Goal: Information Seeking & Learning: Find contact information

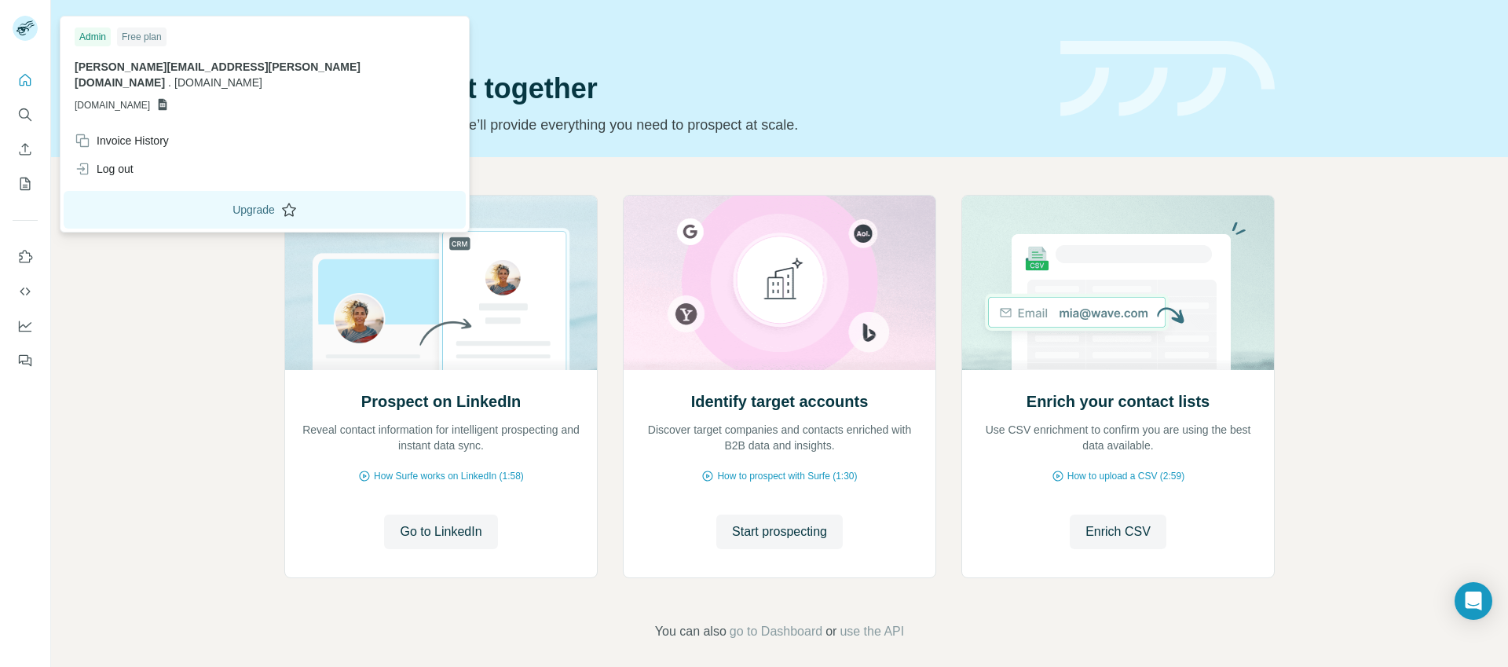
click at [171, 196] on button "Upgrade" at bounding box center [265, 210] width 402 height 38
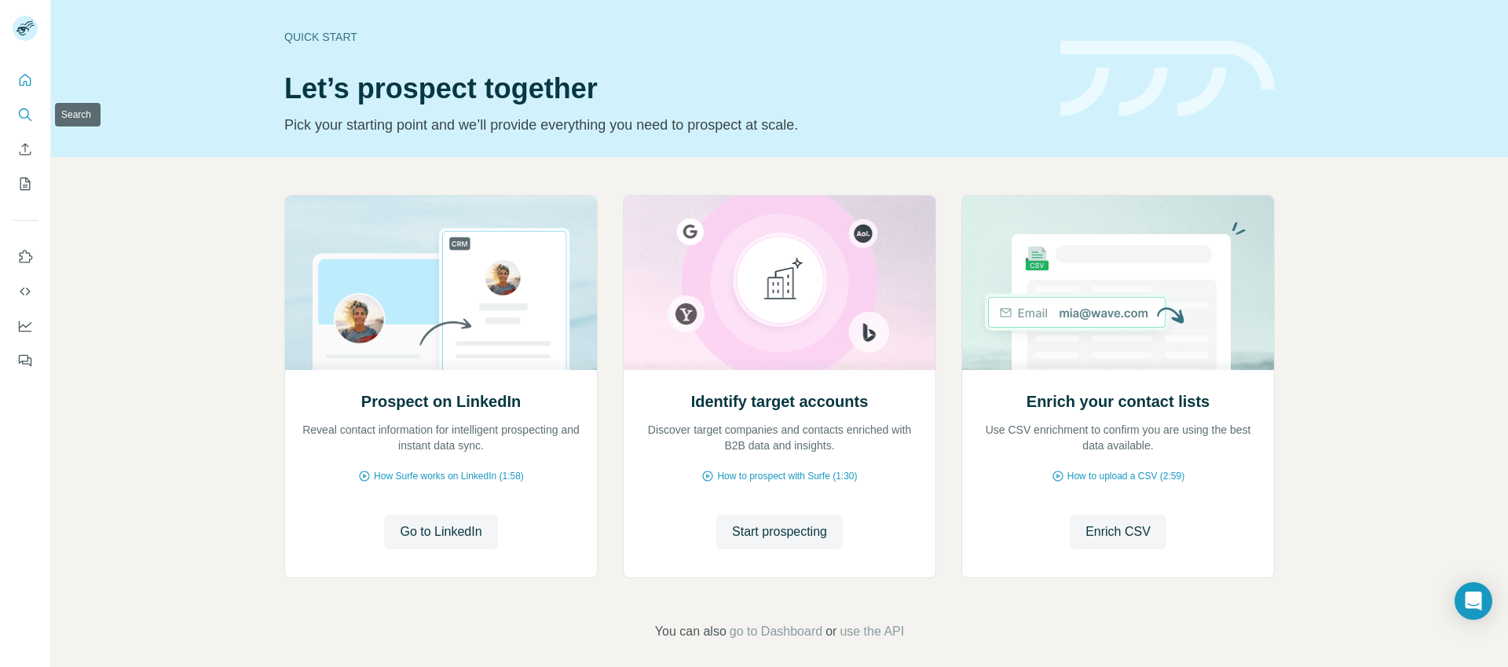
click at [36, 104] on button "Search" at bounding box center [25, 115] width 25 height 28
click at [27, 117] on icon "Search" at bounding box center [29, 118] width 5 height 5
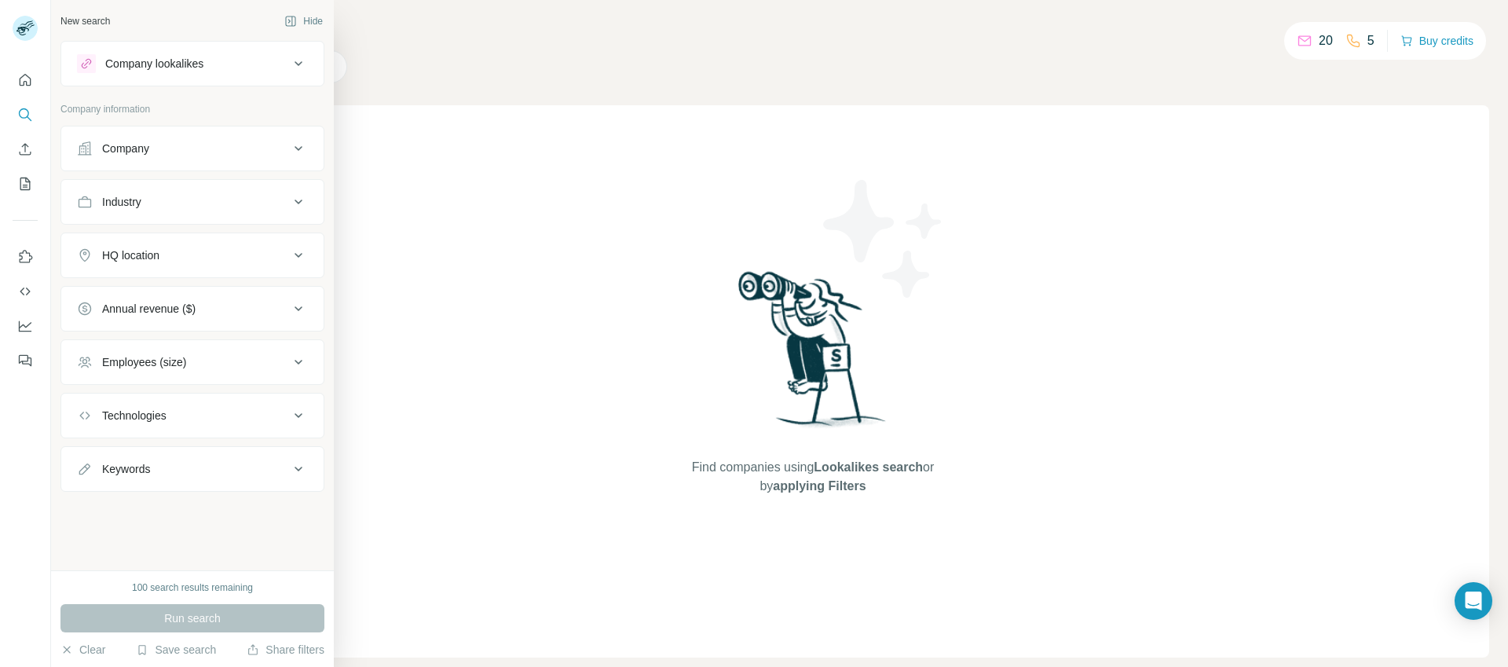
click at [162, 151] on div "Company" at bounding box center [183, 149] width 212 height 16
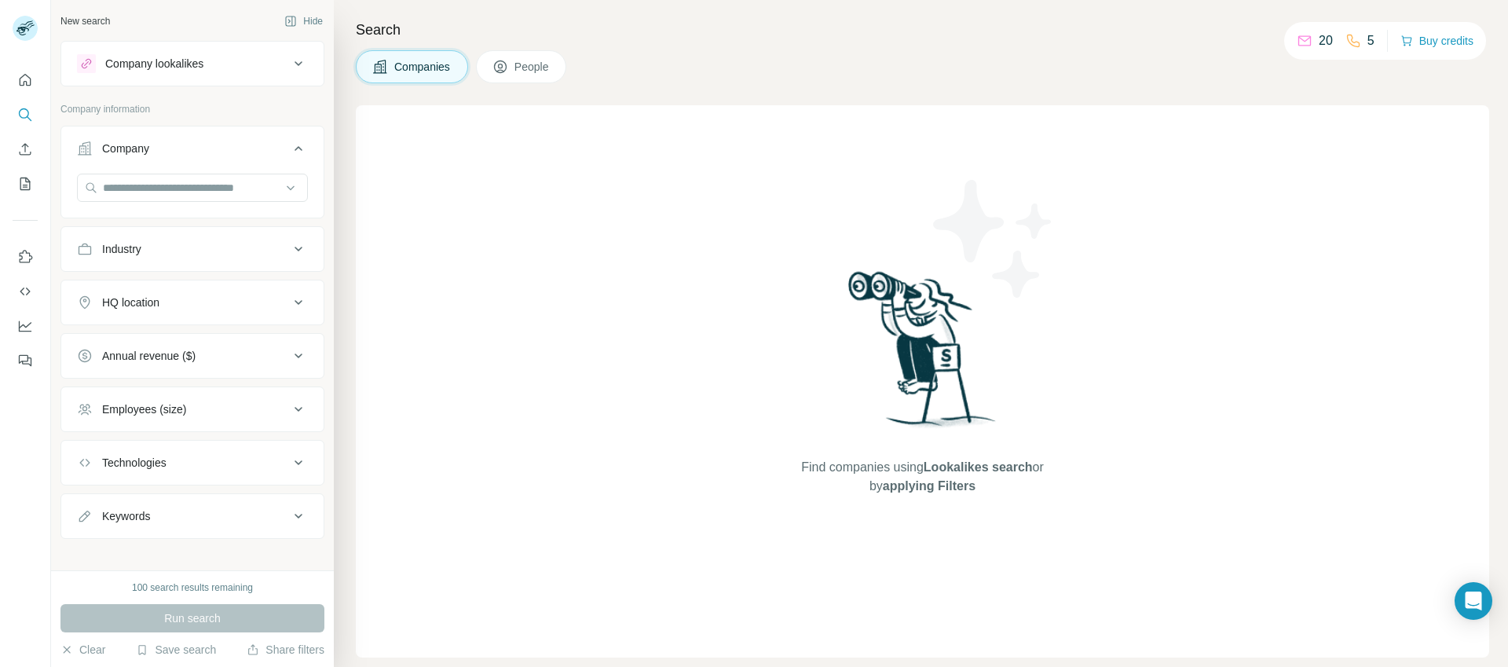
click at [162, 151] on div "Company" at bounding box center [183, 149] width 212 height 16
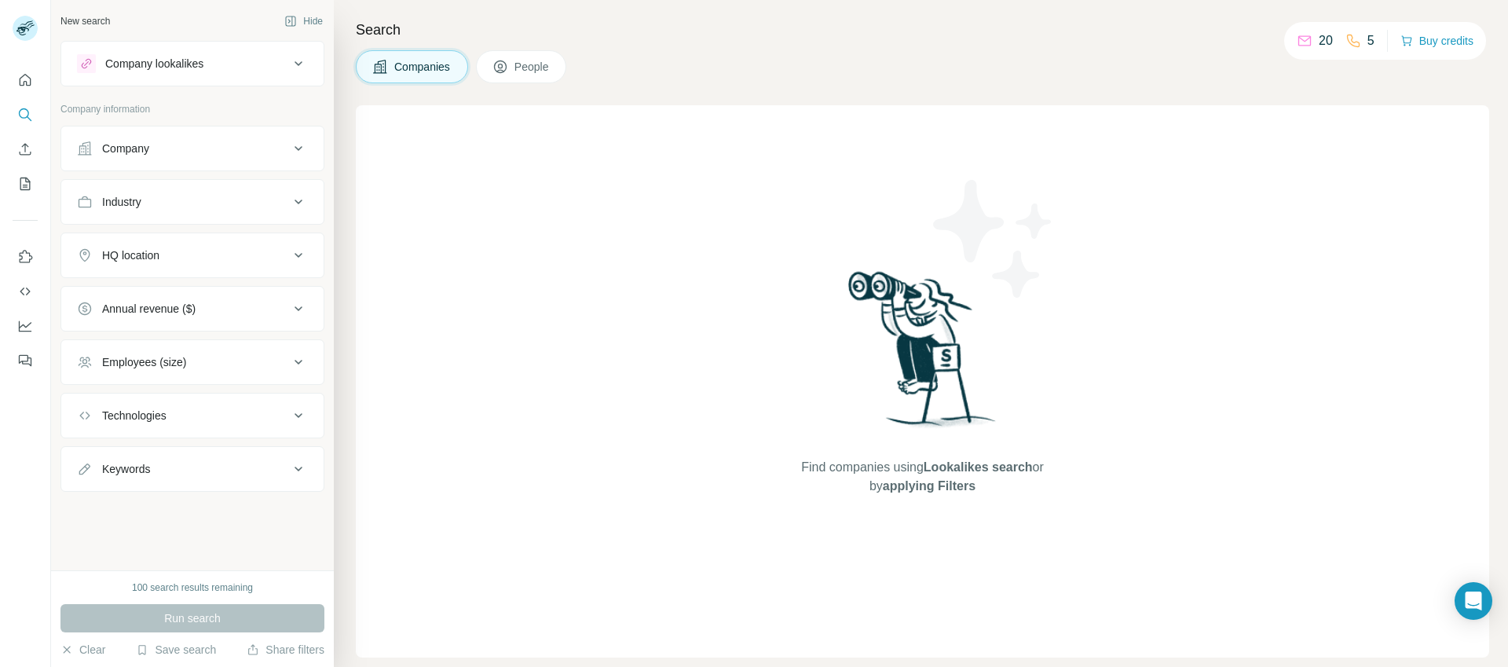
click at [162, 151] on div "Company" at bounding box center [183, 149] width 212 height 16
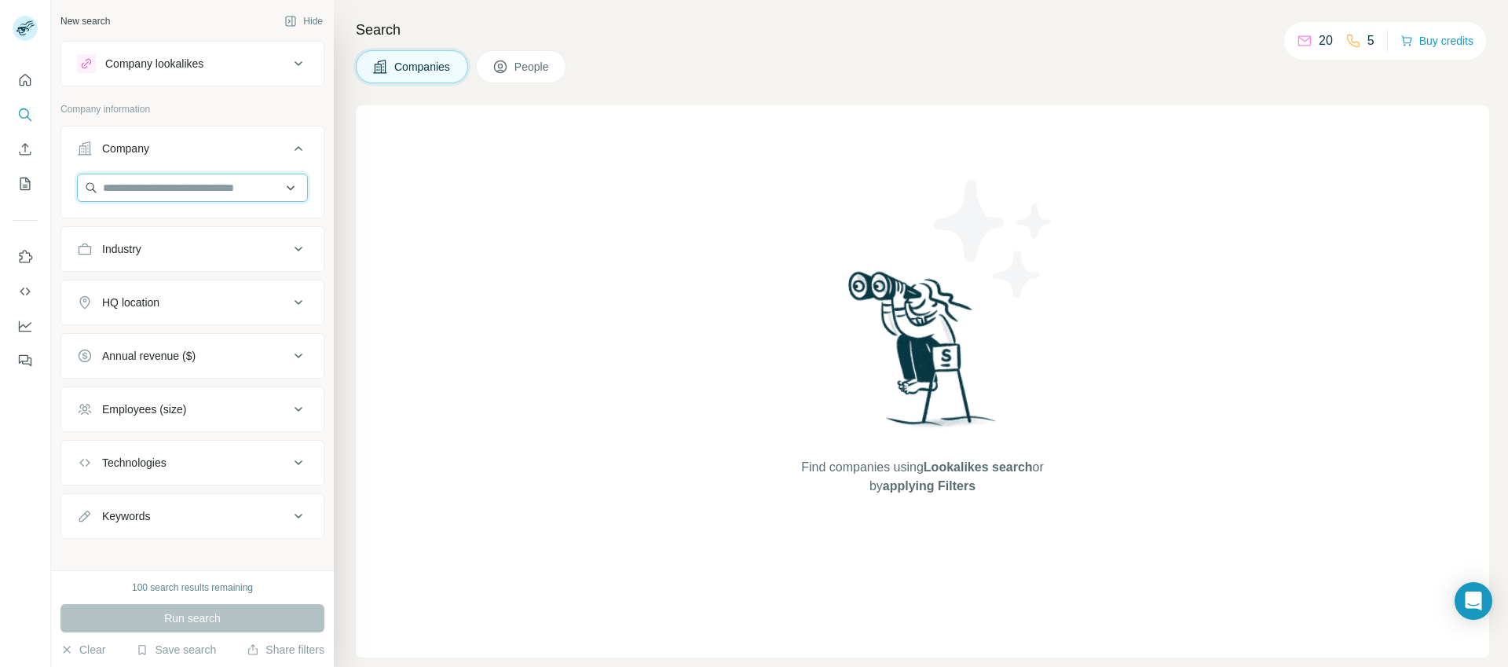
click at [141, 195] on input "text" at bounding box center [192, 188] width 231 height 28
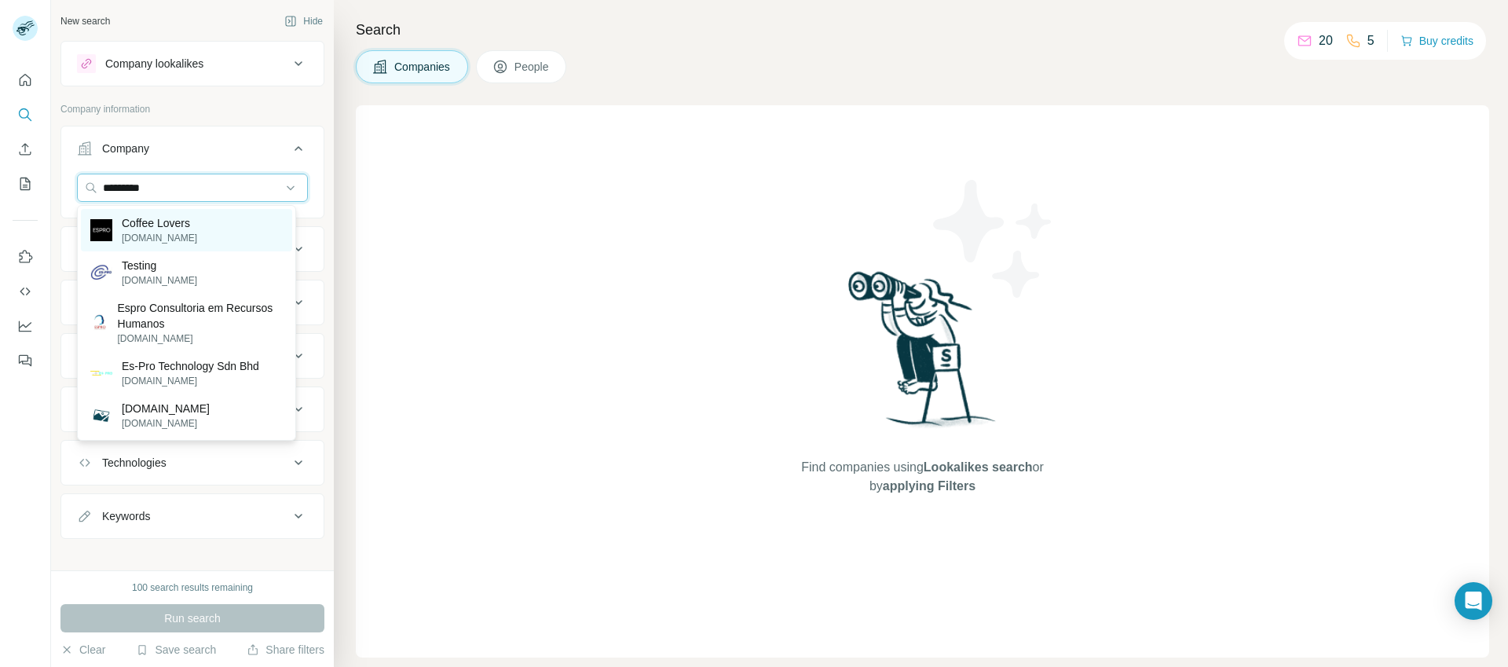
type input "*********"
click at [182, 230] on p "Coffee Lovers" at bounding box center [159, 223] width 75 height 16
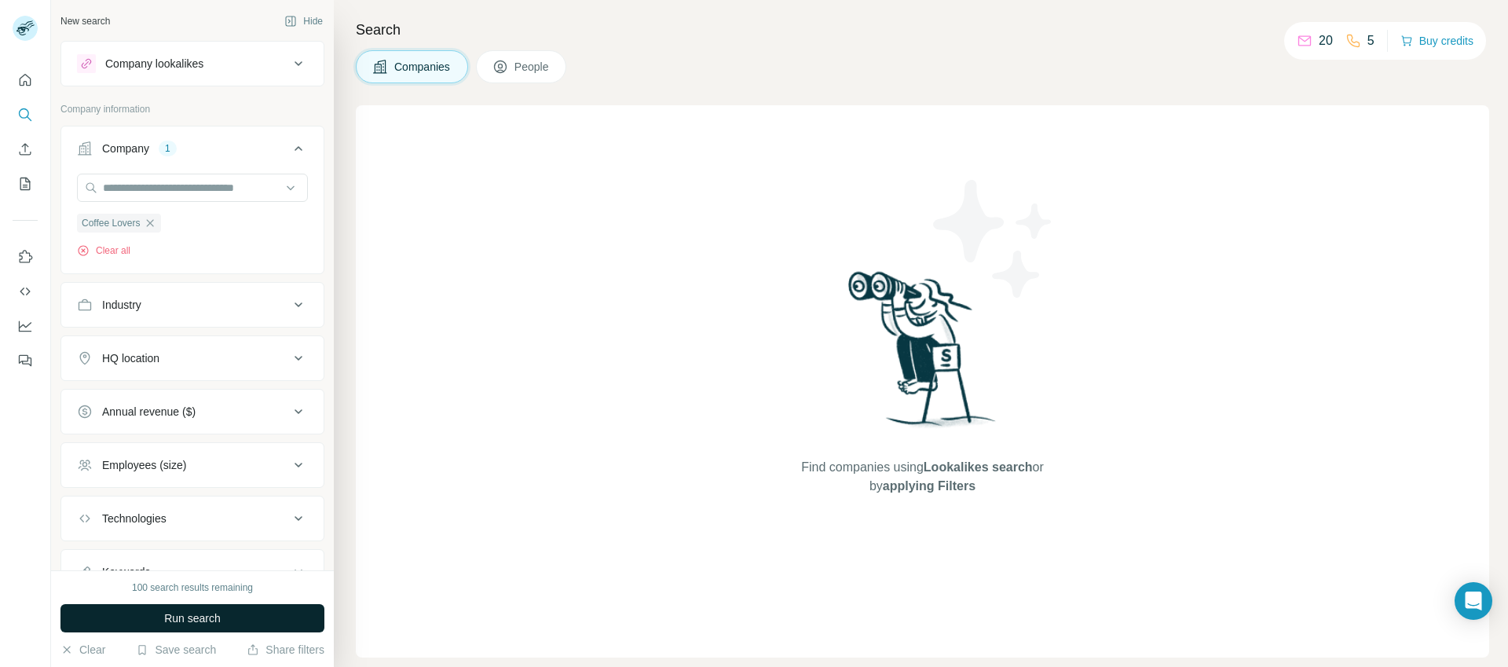
click at [185, 622] on span "Run search" at bounding box center [192, 618] width 57 height 16
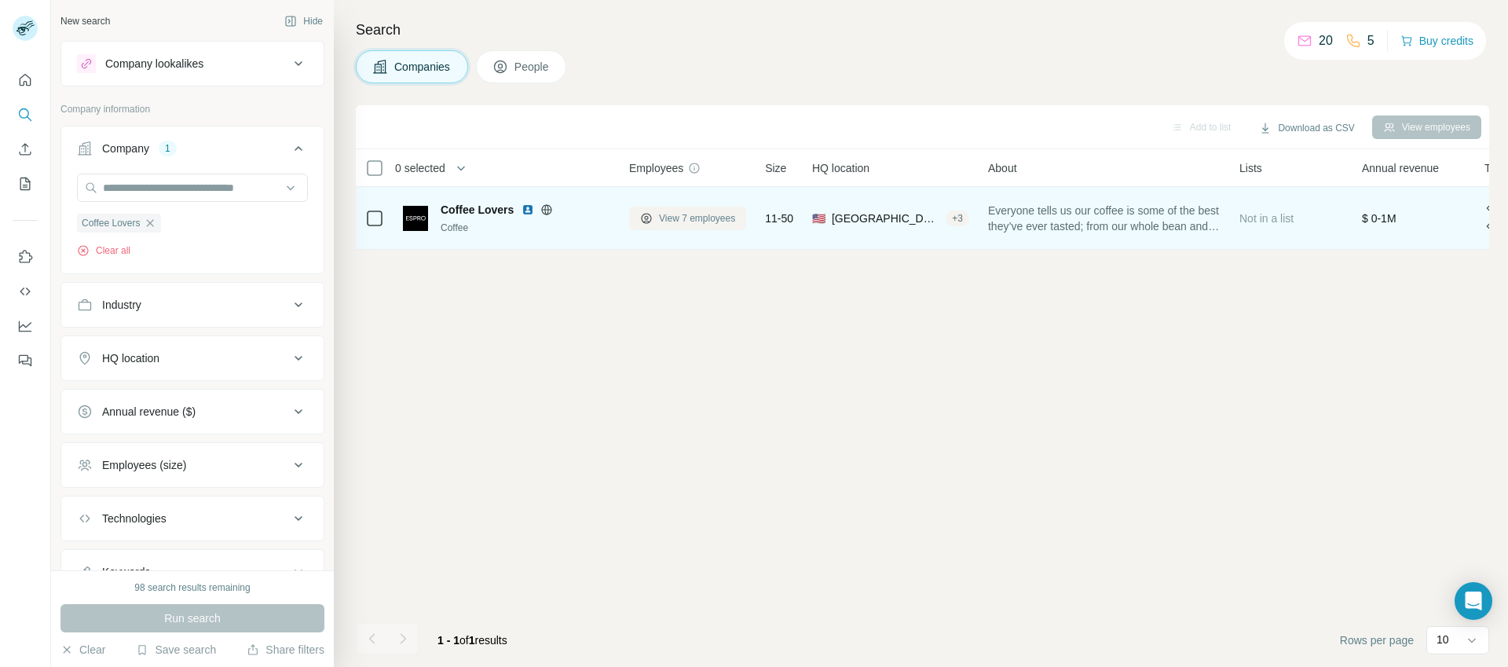
click at [691, 221] on span "View 7 employees" at bounding box center [697, 218] width 76 height 14
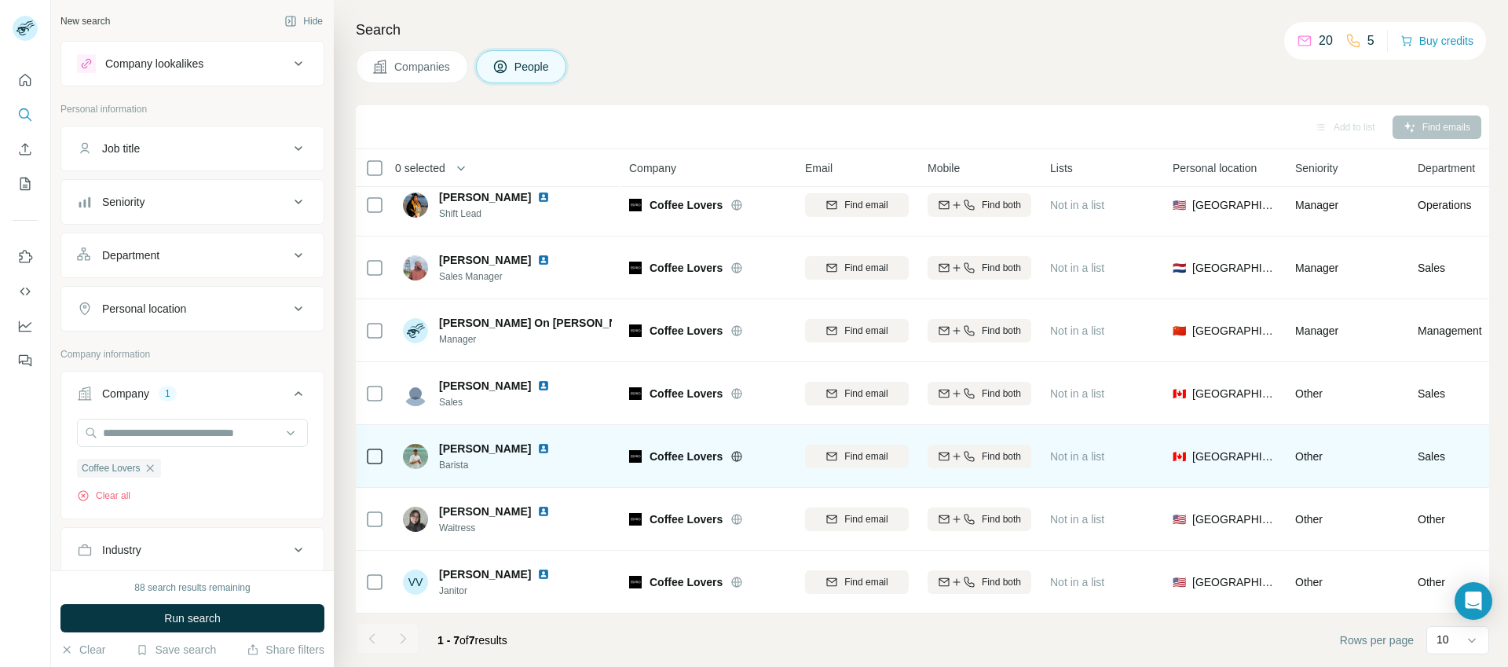
scroll to position [22, 0]
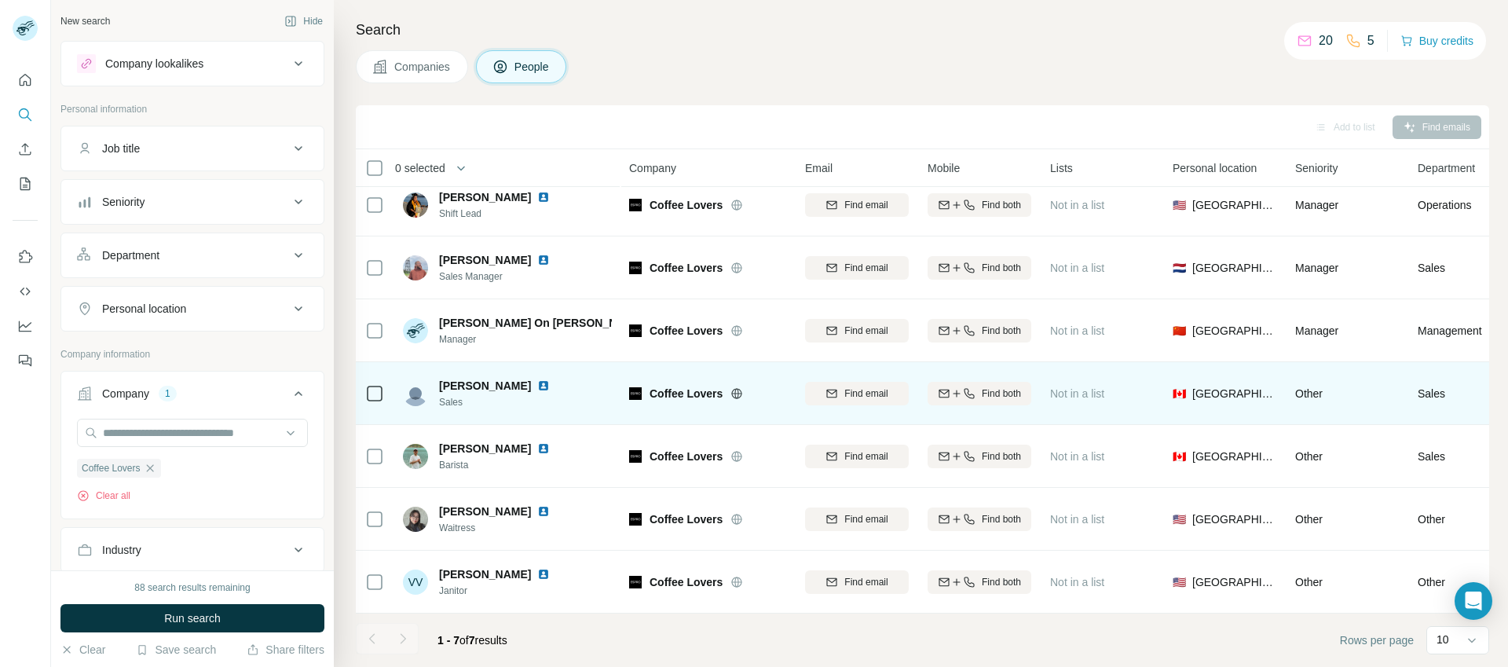
click at [638, 387] on img at bounding box center [635, 393] width 13 height 13
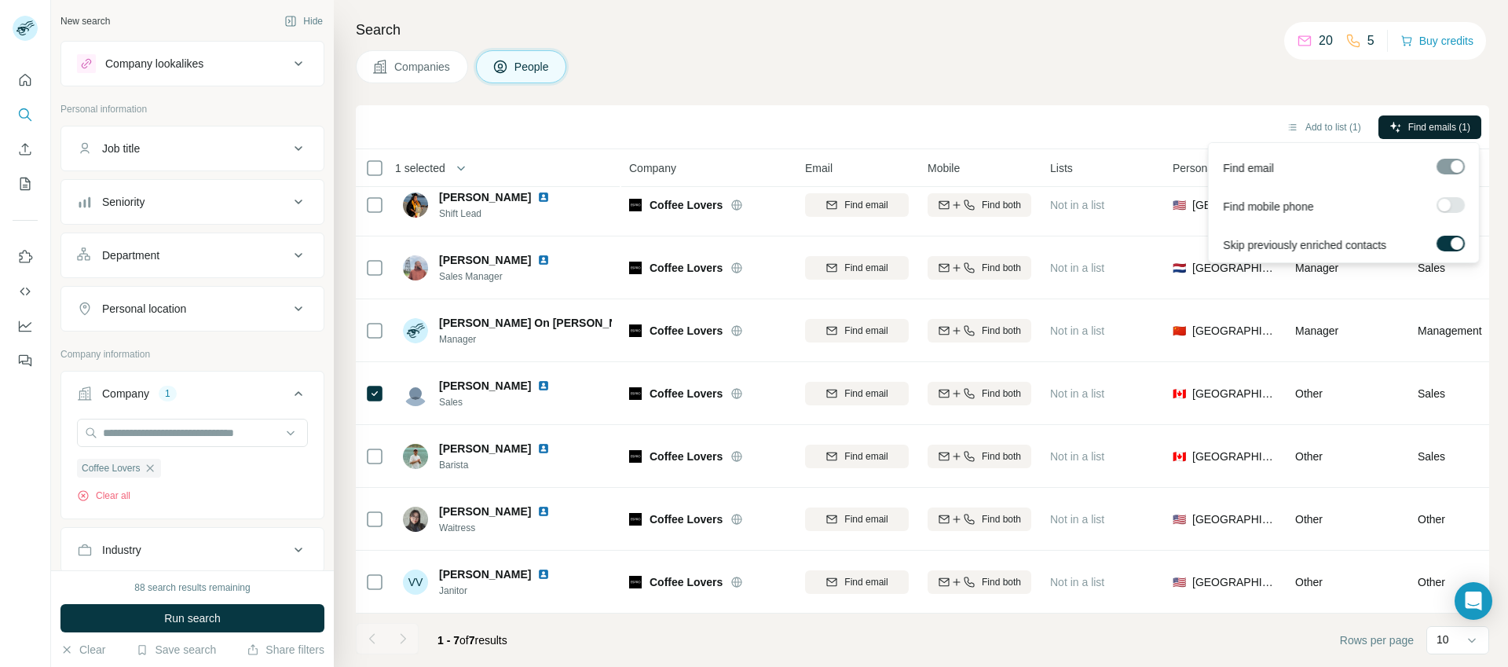
click at [1439, 121] on span "Find emails (1)" at bounding box center [1439, 127] width 62 height 14
click at [1430, 129] on span "Find emails (1)" at bounding box center [1439, 127] width 62 height 14
click at [996, 45] on div "Search Companies People Add to list (1) Find emails (1) 1 selected People Compa…" at bounding box center [921, 333] width 1174 height 667
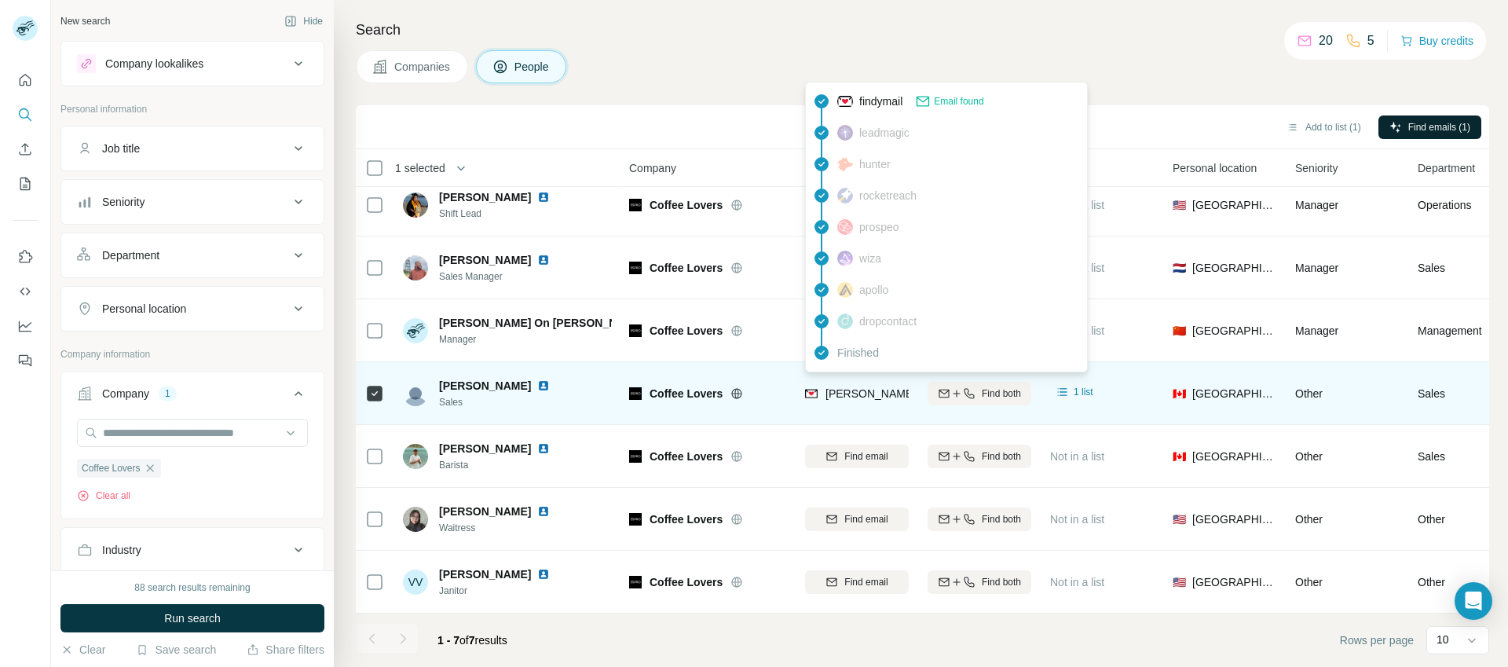
click at [854, 387] on span "[PERSON_NAME][EMAIL_ADDRESS][DOMAIN_NAME]" at bounding box center [963, 393] width 276 height 13
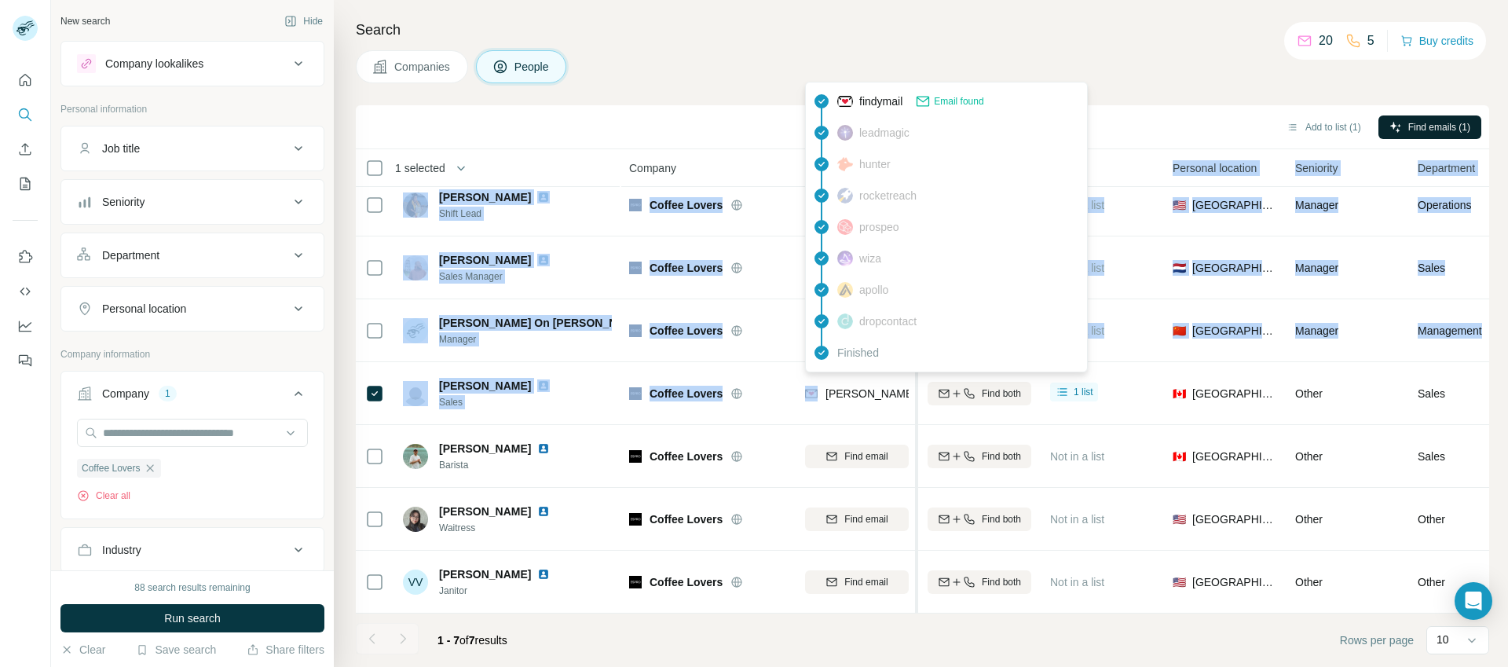
drag, startPoint x: 825, startPoint y: 386, endPoint x: 917, endPoint y: 391, distance: 92.8
click at [917, 391] on table "1 selected People Company Email Mobile Lists Personal location Seniority Depart…" at bounding box center [1031, 374] width 1351 height 477
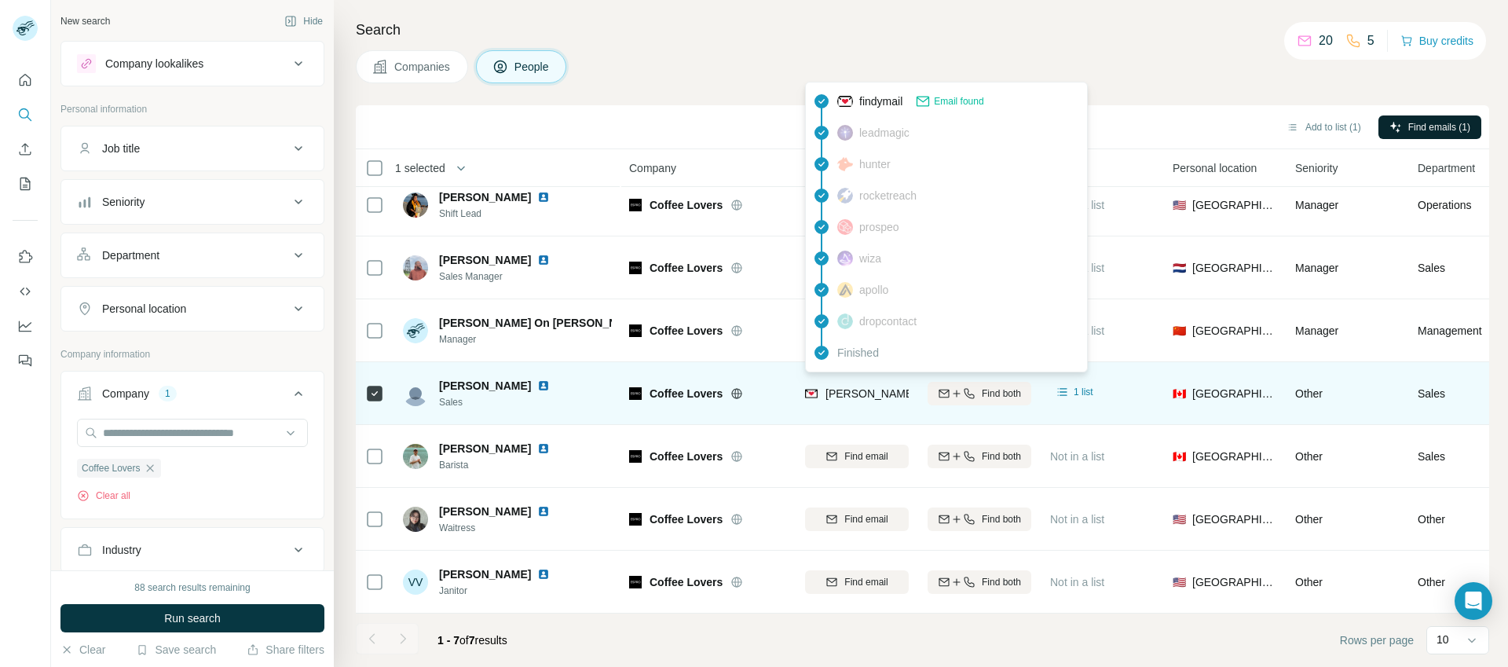
click at [836, 387] on span "[PERSON_NAME][EMAIL_ADDRESS][DOMAIN_NAME]" at bounding box center [963, 393] width 276 height 13
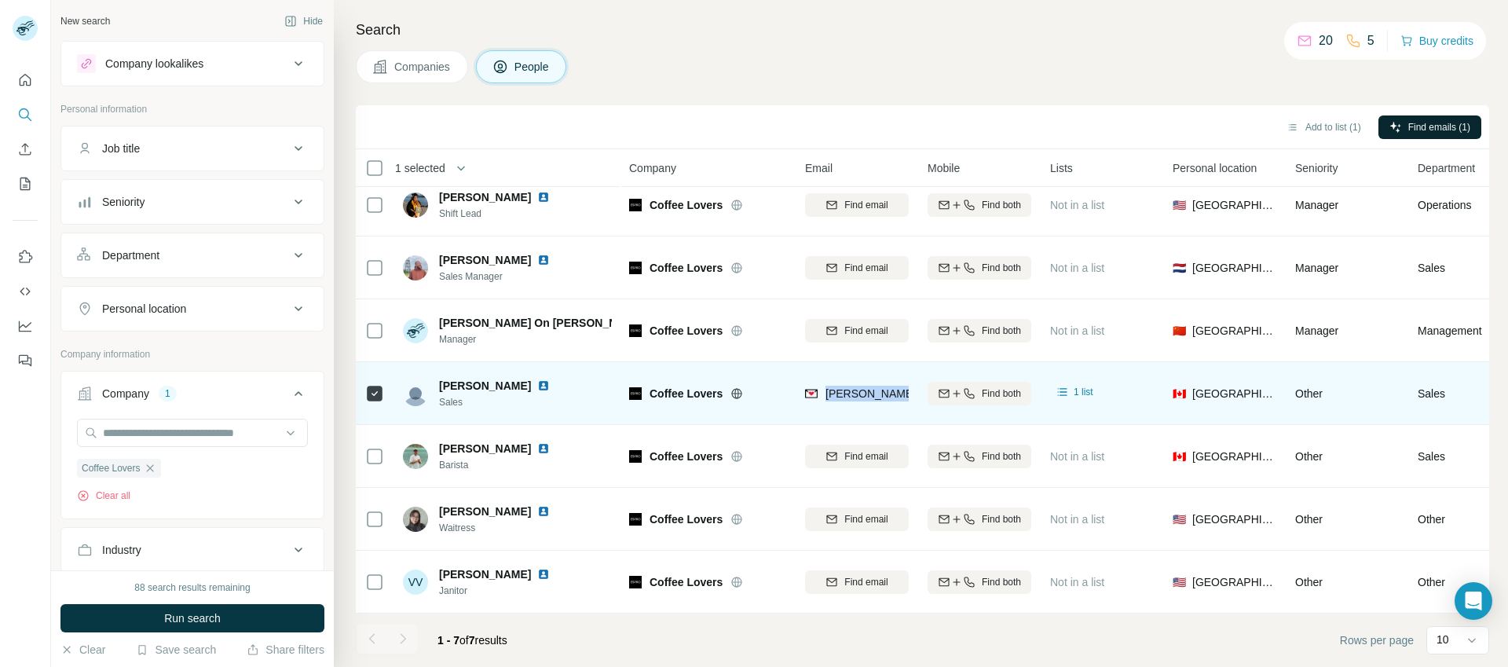
drag, startPoint x: 828, startPoint y: 384, endPoint x: 911, endPoint y: 386, distance: 83.3
click at [911, 386] on td "[PERSON_NAME][EMAIL_ADDRESS][DOMAIN_NAME]" at bounding box center [856, 393] width 122 height 63
copy span "[PERSON_NAME][EMAIL_ADDRESS][DOMAIN_NAME]"
click at [540, 382] on div "[PERSON_NAME]" at bounding box center [507, 392] width 209 height 43
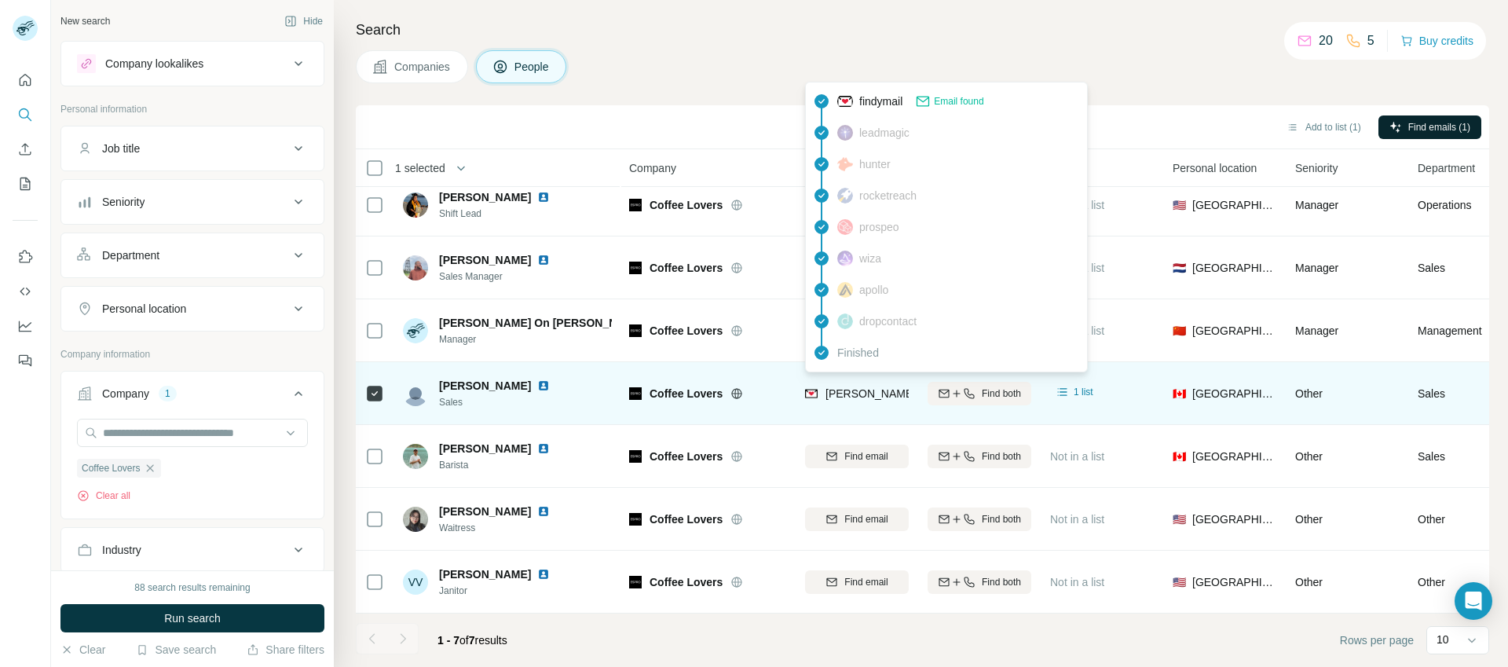
click at [809, 386] on img at bounding box center [811, 394] width 13 height 16
click at [810, 386] on img at bounding box center [811, 394] width 13 height 16
drag, startPoint x: 825, startPoint y: 384, endPoint x: 914, endPoint y: 384, distance: 89.5
click at [914, 384] on td "[PERSON_NAME][EMAIL_ADDRESS][DOMAIN_NAME]" at bounding box center [856, 393] width 122 height 63
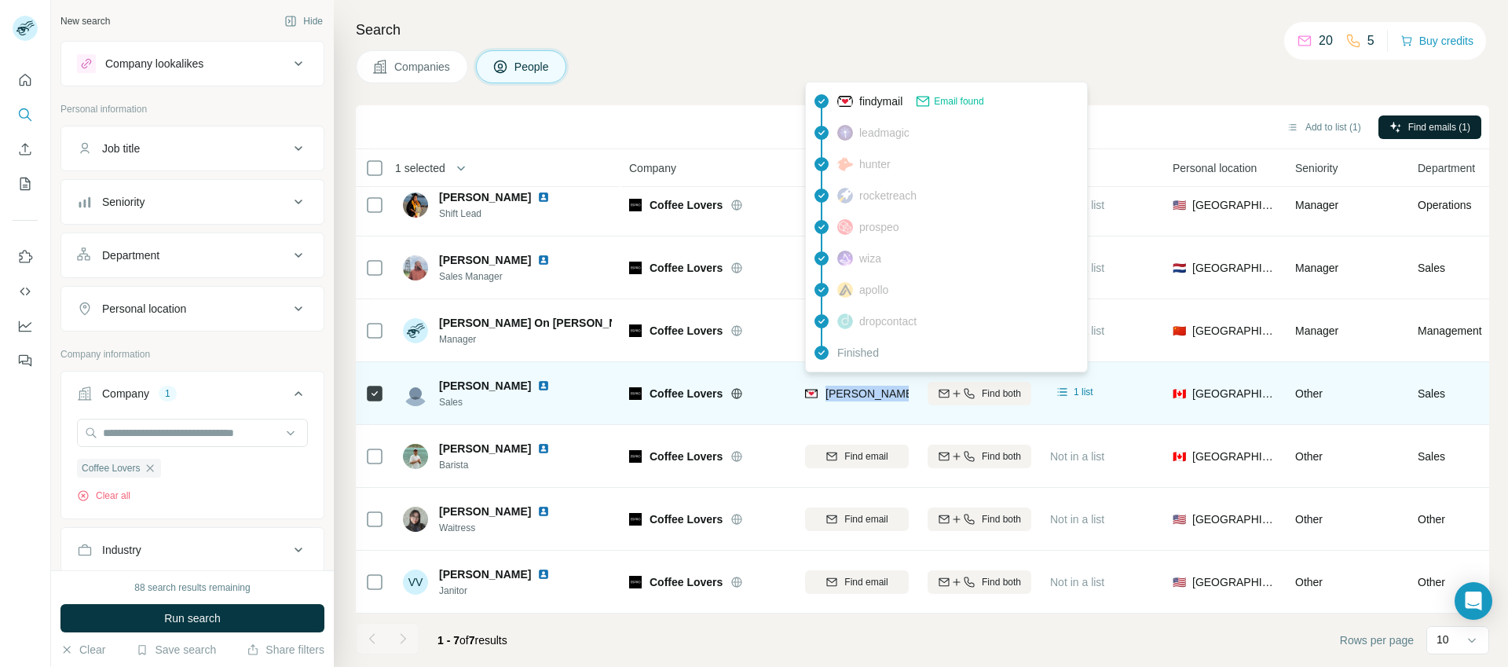
copy span "[PERSON_NAME][EMAIL_ADDRESS][DOMAIN_NAME]"
